Goal: Information Seeking & Learning: Find specific fact

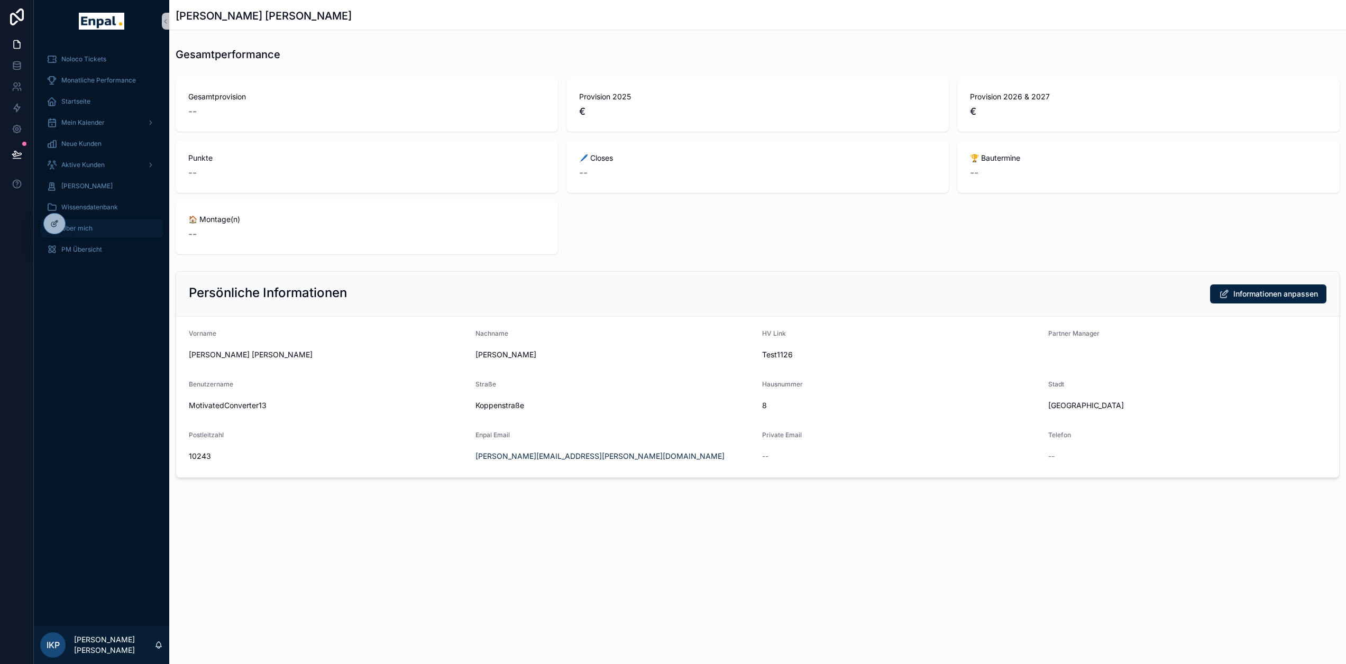
click at [87, 224] on div "Über mich" at bounding box center [102, 228] width 110 height 17
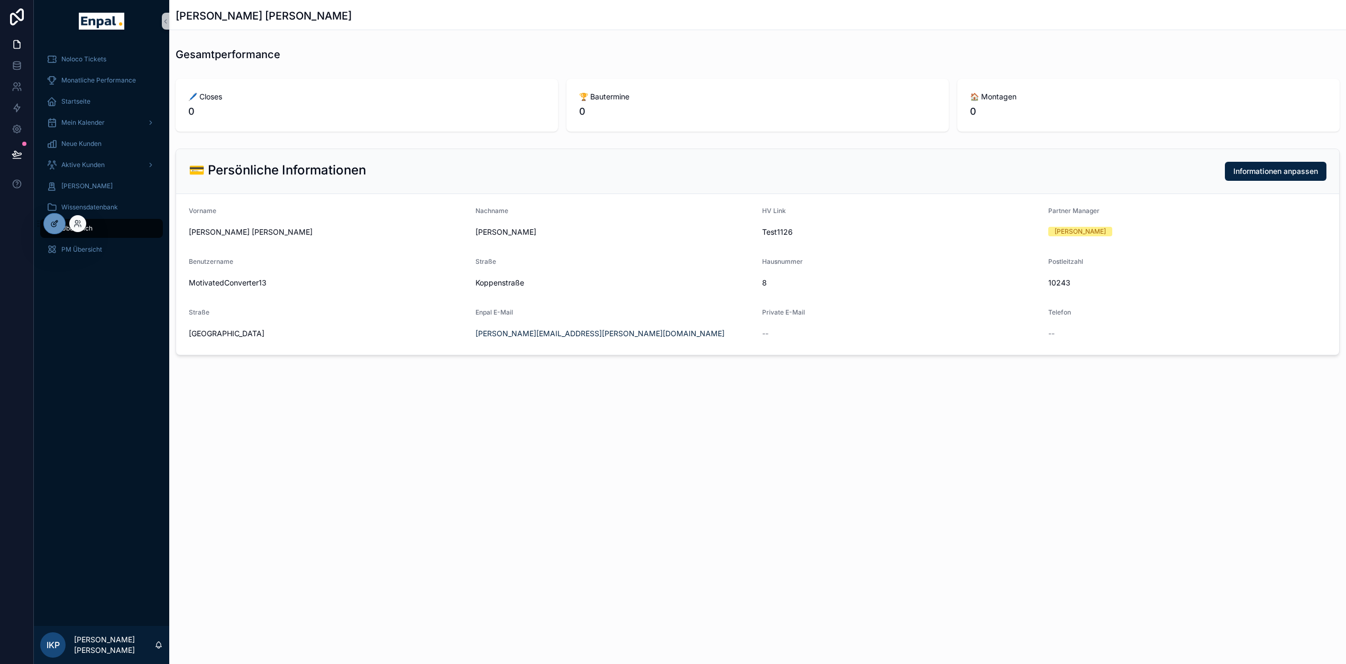
click at [58, 223] on icon at bounding box center [54, 223] width 8 height 8
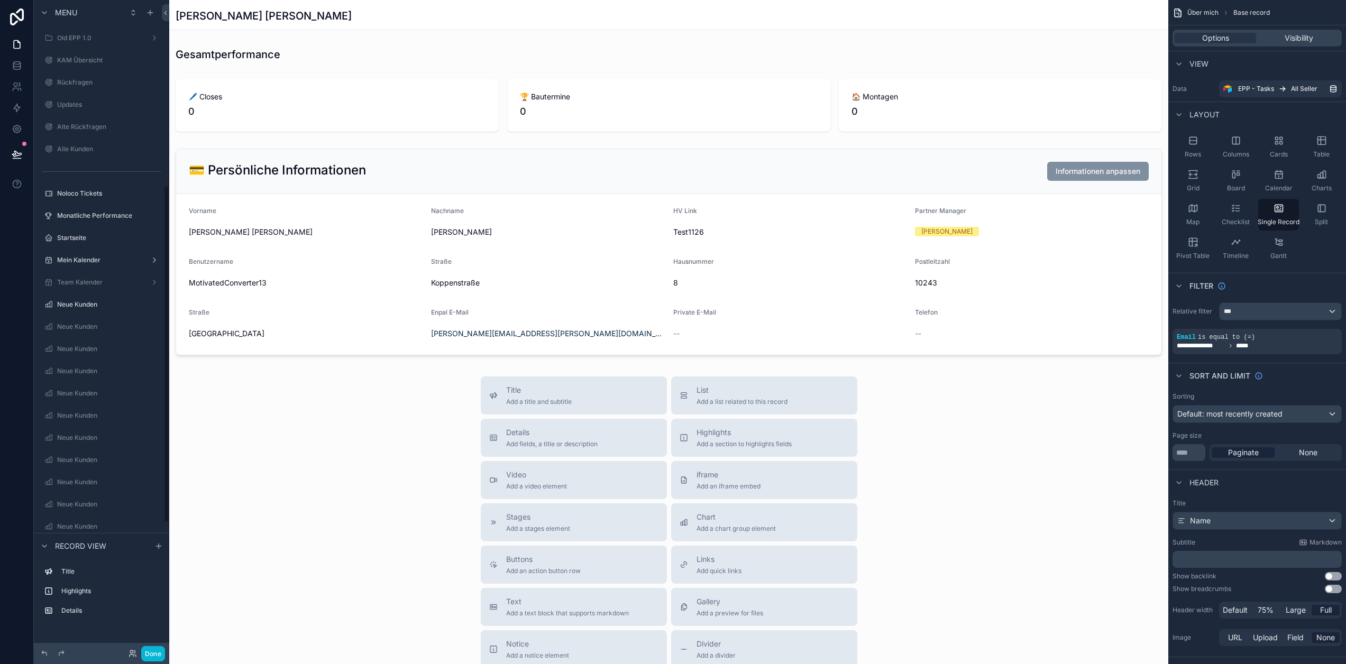
scroll to position [363, 0]
click at [149, 648] on button "Done" at bounding box center [153, 653] width 24 height 15
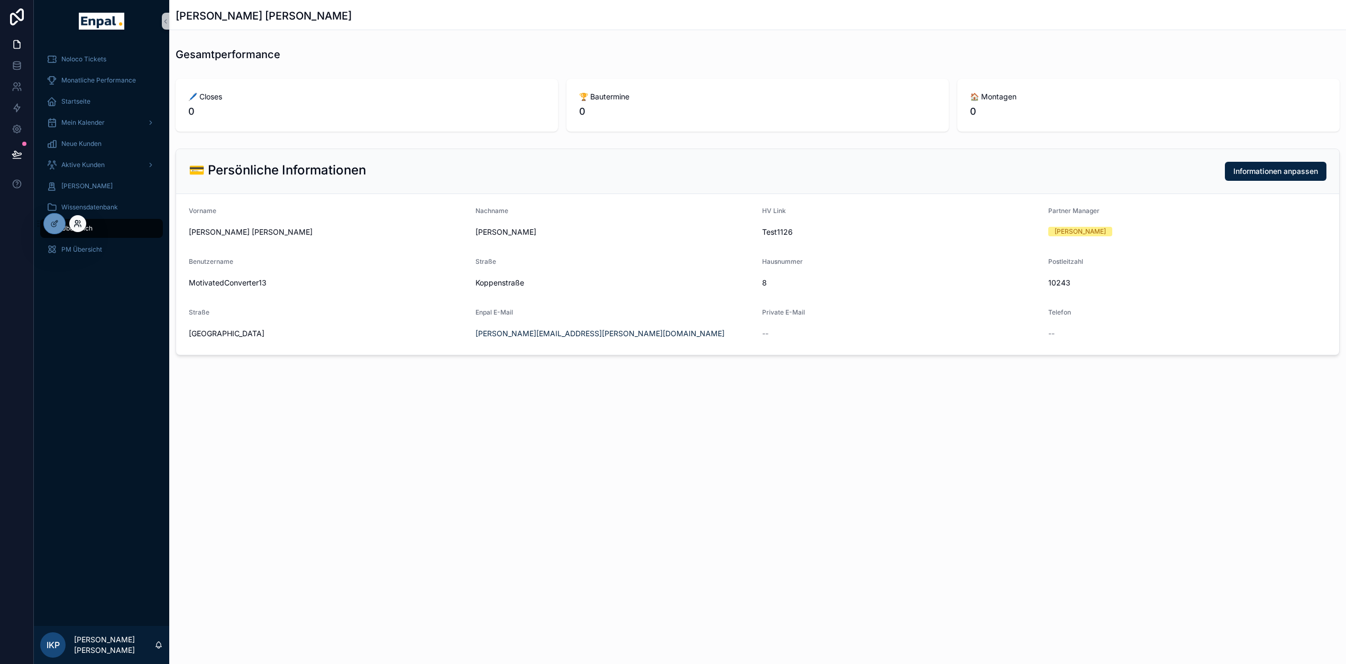
click at [74, 222] on icon at bounding box center [78, 223] width 8 height 8
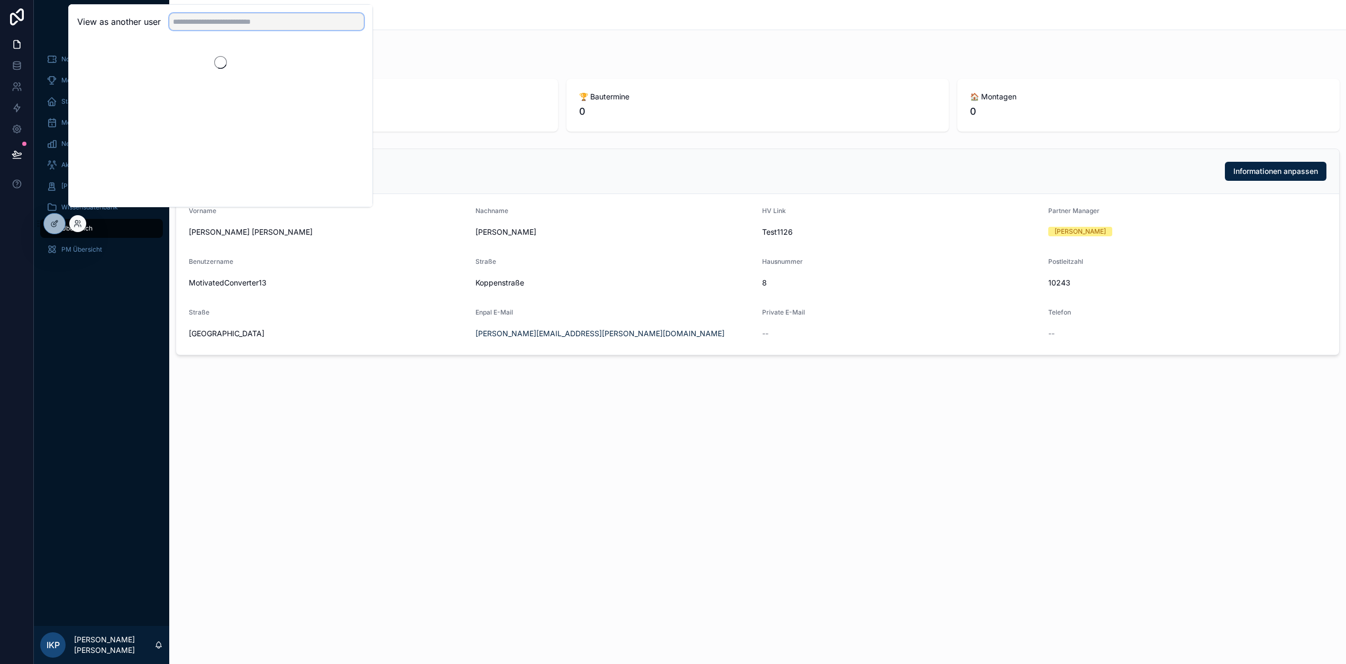
click at [253, 30] on input "text" at bounding box center [266, 21] width 195 height 17
paste input "**********"
type input "**********"
click at [347, 68] on button "Select" at bounding box center [350, 60] width 28 height 15
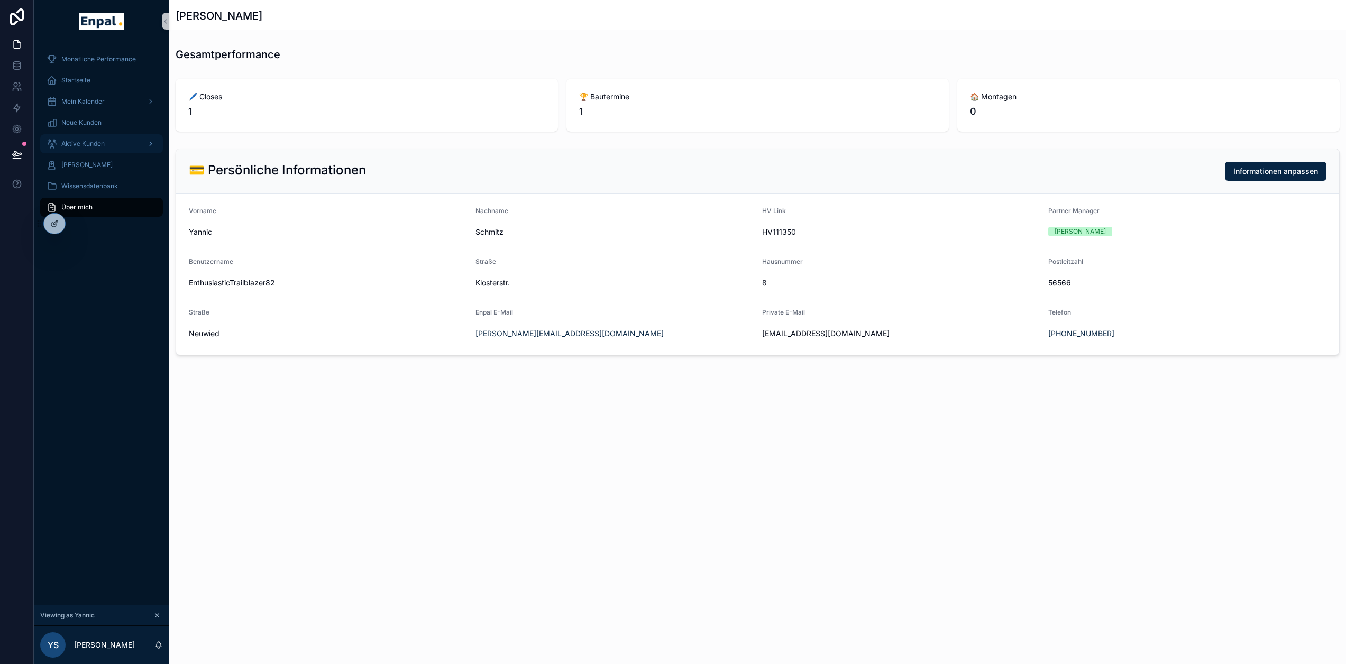
click at [86, 145] on span "Aktive Kunden" at bounding box center [82, 144] width 43 height 8
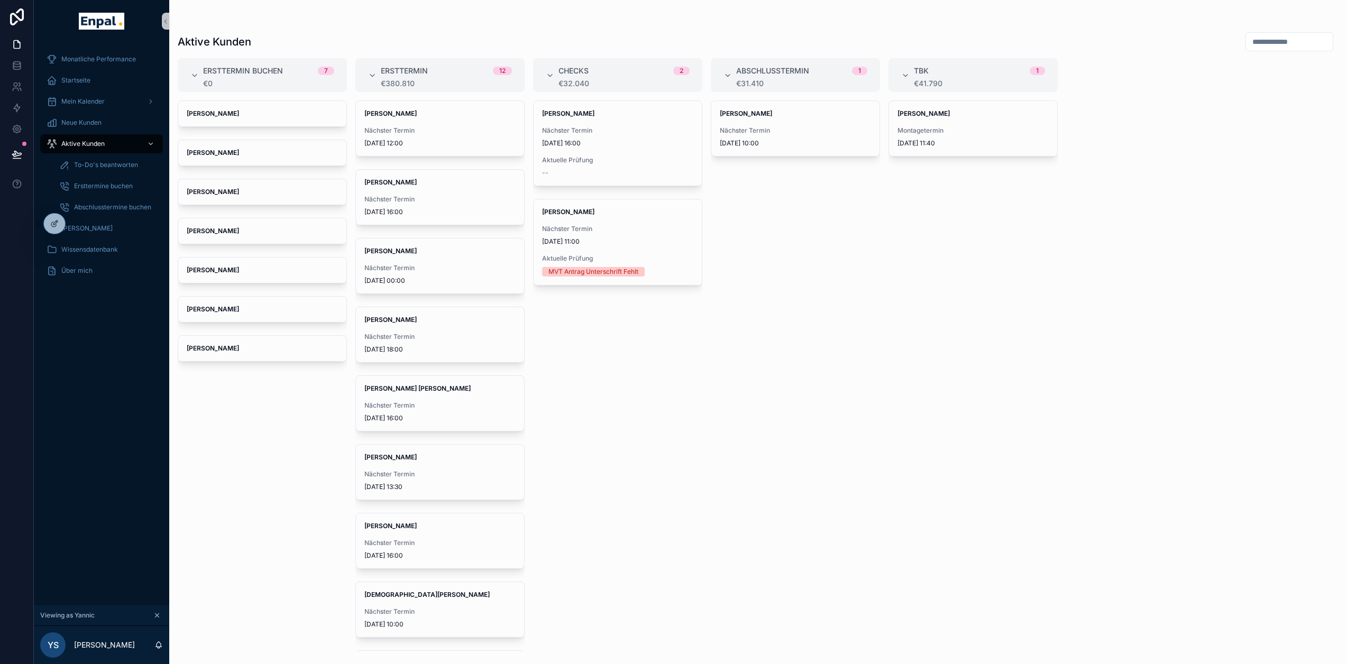
click at [1260, 40] on input "scrollable content" at bounding box center [1289, 41] width 87 height 15
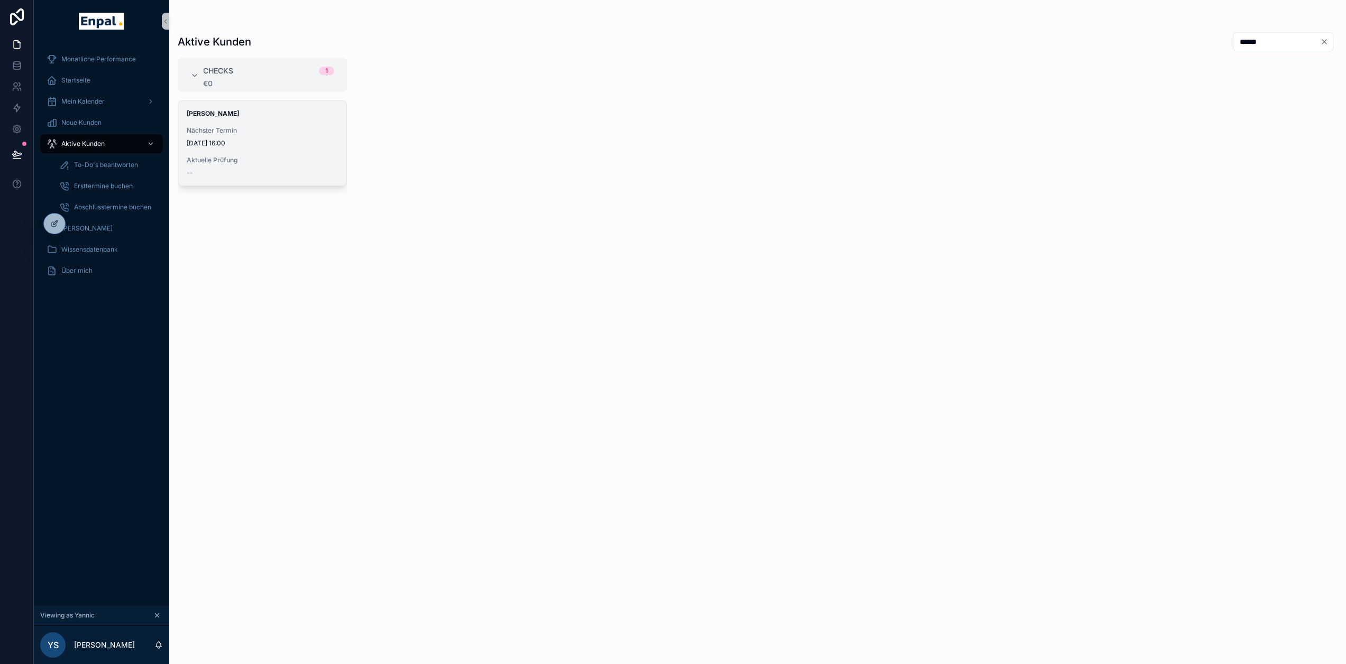
type input "******"
click at [270, 160] on span "Aktuelle Prüfung" at bounding box center [262, 160] width 151 height 8
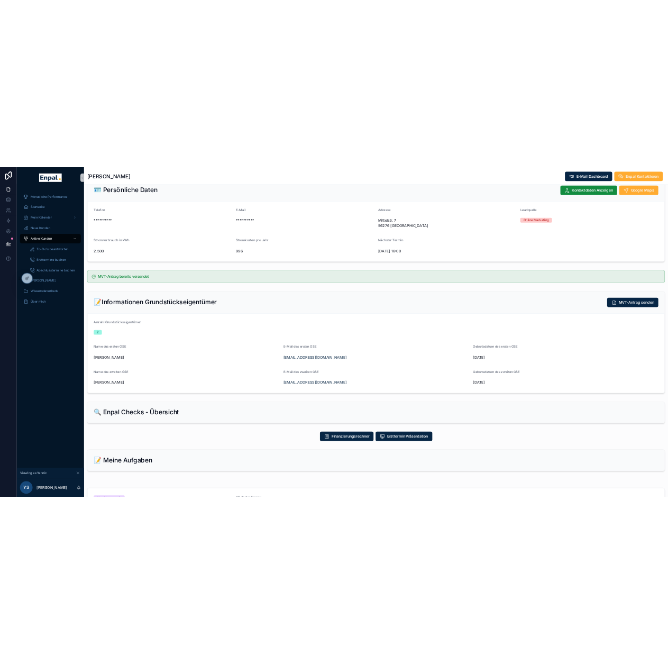
scroll to position [74, 0]
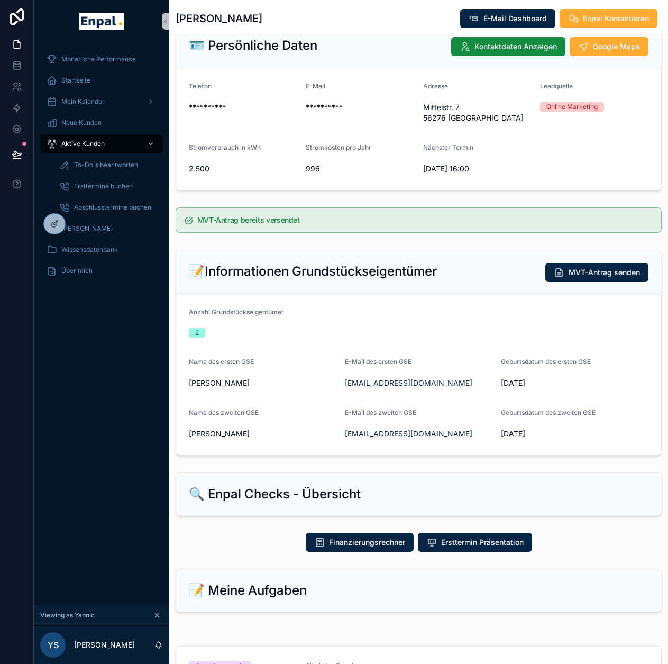
drag, startPoint x: 245, startPoint y: 381, endPoint x: 183, endPoint y: 387, distance: 62.2
click at [183, 387] on form "Anzahl Grundstückseigentümer 2 Name des ersten GSE [PERSON_NAME] E-Mail des ers…" at bounding box center [418, 375] width 485 height 160
copy span "[PERSON_NAME]"
drag, startPoint x: 541, startPoint y: 385, endPoint x: 500, endPoint y: 383, distance: 40.2
click at [500, 383] on form "Anzahl Grundstückseigentümer 2 Name des ersten GSE [PERSON_NAME] E-Mail des ers…" at bounding box center [418, 375] width 485 height 160
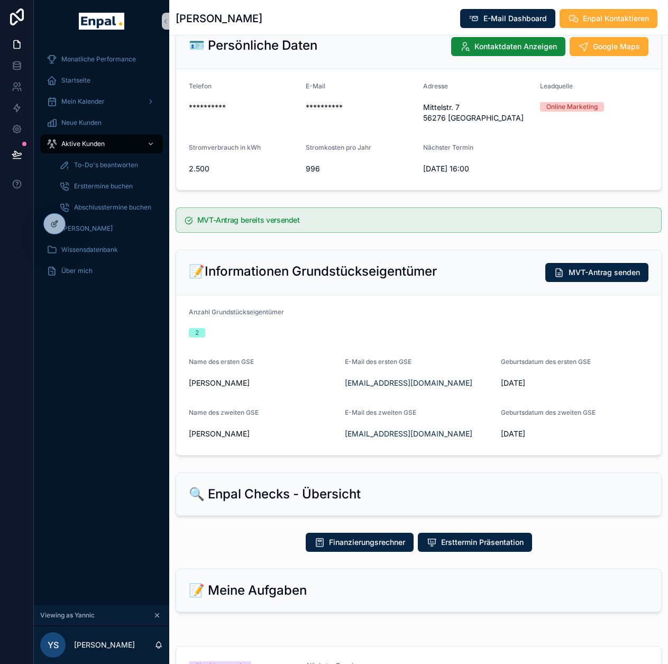
copy span "[DATE]"
drag, startPoint x: 437, startPoint y: 382, endPoint x: 344, endPoint y: 381, distance: 93.6
click at [344, 381] on form "Anzahl Grundstückseigentümer 2 Name des ersten GSE [PERSON_NAME] E-Mail des ers…" at bounding box center [418, 375] width 485 height 160
copy link "[EMAIL_ADDRESS][DOMAIN_NAME]"
drag, startPoint x: 543, startPoint y: 434, endPoint x: 497, endPoint y: 431, distance: 45.6
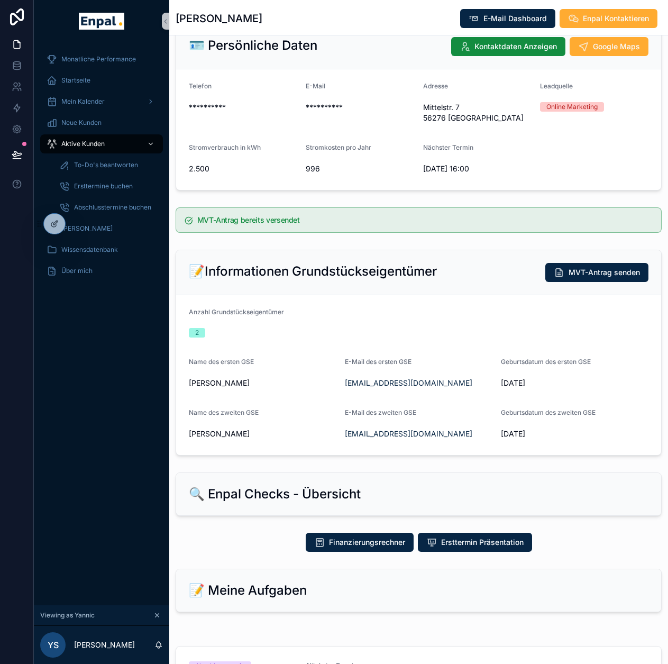
click at [497, 431] on form "Anzahl Grundstückseigentümer 2 Name des ersten GSE [PERSON_NAME] E-Mail des ers…" at bounding box center [418, 375] width 485 height 160
copy span "[DATE]"
